Goal: Transaction & Acquisition: Download file/media

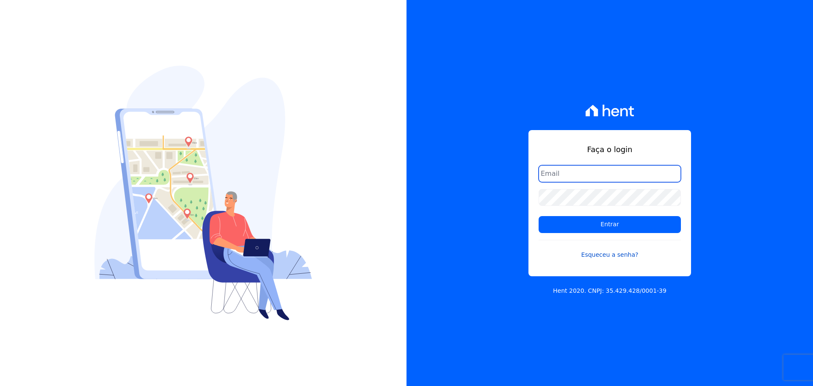
type input "raquel.pradie@porto5.com.br"
click at [597, 239] on form "raquel.pradie@porto5.com.br Entrar Esqueceu a senha?" at bounding box center [610, 217] width 142 height 104
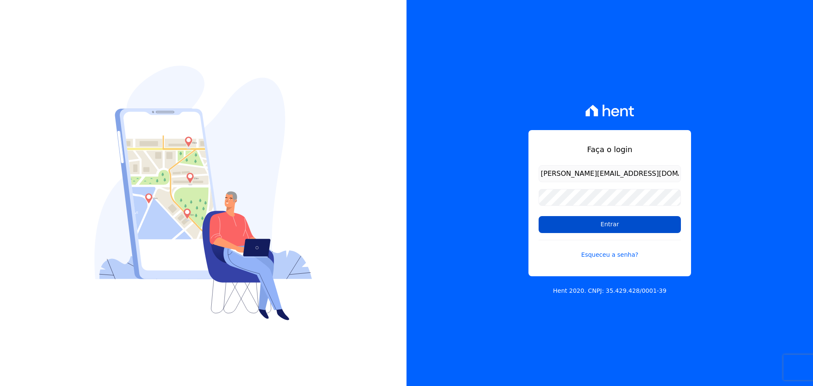
click at [597, 229] on input "Entrar" at bounding box center [610, 224] width 142 height 17
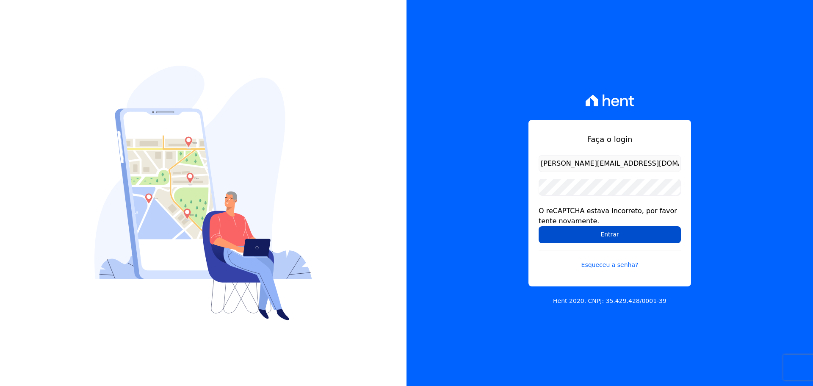
click at [579, 236] on input "Entrar" at bounding box center [610, 234] width 142 height 17
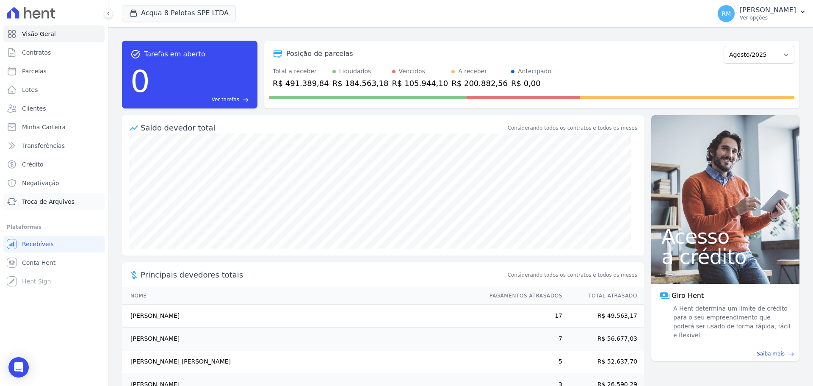
click at [43, 200] on span "Troca de Arquivos" at bounding box center [48, 201] width 53 height 8
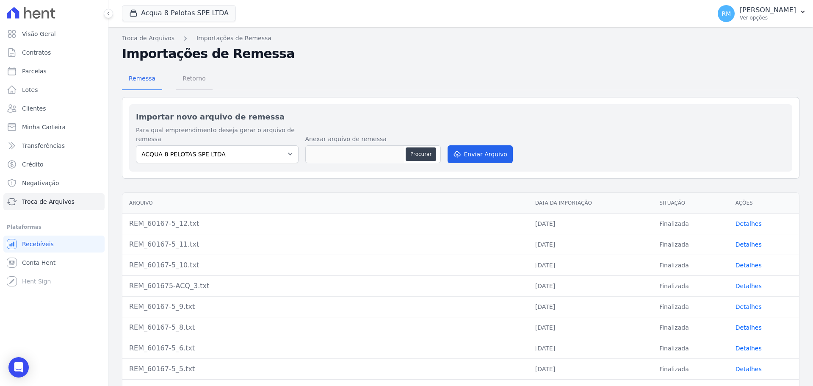
click at [191, 80] on span "Retorno" at bounding box center [193, 78] width 33 height 17
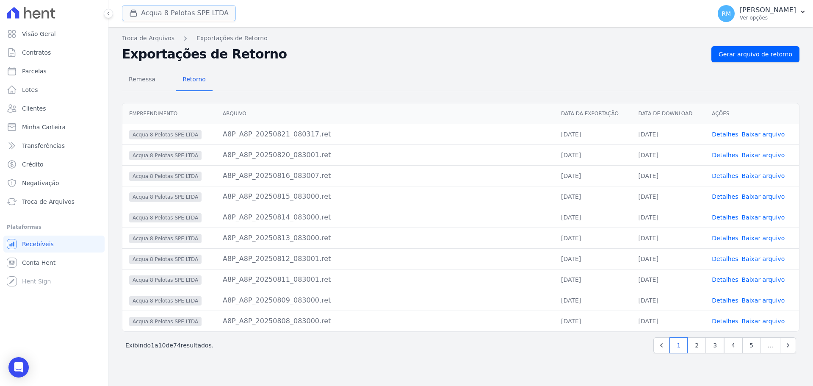
click at [175, 20] on button "Acqua 8 Pelotas SPE LTDA" at bounding box center [179, 13] width 114 height 16
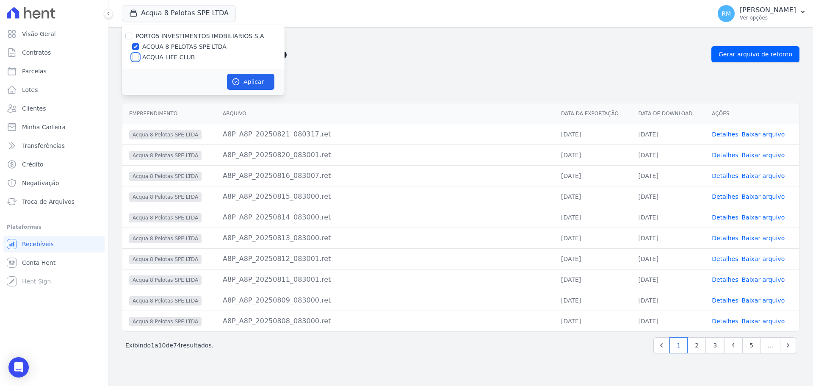
click at [138, 56] on input "ACQUA LIFE CLUB" at bounding box center [135, 57] width 7 height 7
checkbox input "true"
click at [237, 83] on icon "button" at bounding box center [236, 82] width 8 height 8
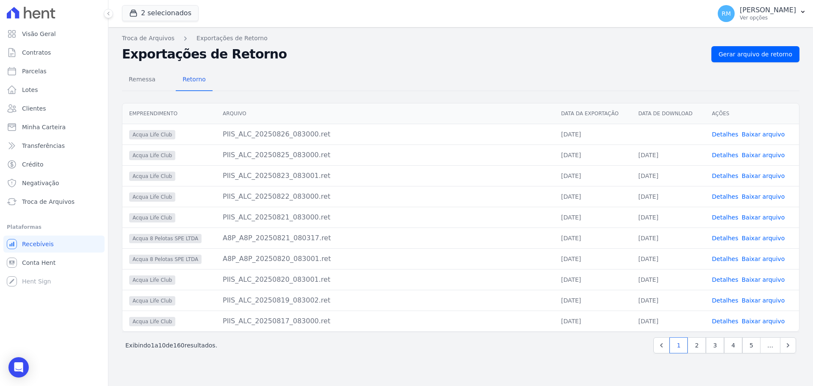
click at [771, 131] on link "Baixar arquivo" at bounding box center [763, 134] width 43 height 7
click at [36, 74] on span "Parcelas" at bounding box center [34, 71] width 25 height 8
select select
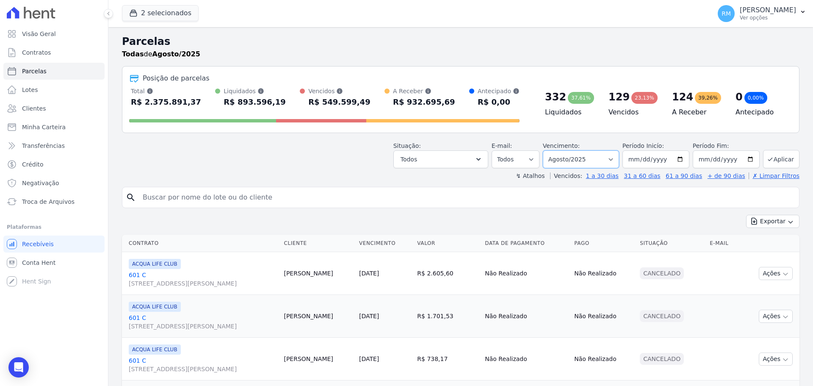
click at [613, 158] on select "Filtrar por período ──────── Todos os meses Maio/2015 Junho/2015 Julho/2015 Ago…" at bounding box center [581, 159] width 76 height 18
select select "09/2025"
click at [548, 150] on select "Filtrar por período ──────── Todos os meses Maio/2015 Junho/2015 Julho/2015 Ago…" at bounding box center [581, 159] width 76 height 18
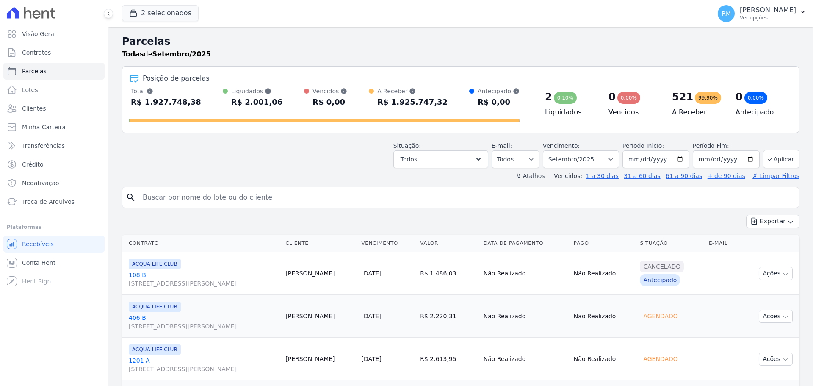
select select
click at [776, 155] on button "Aplicar" at bounding box center [781, 159] width 36 height 18
select select
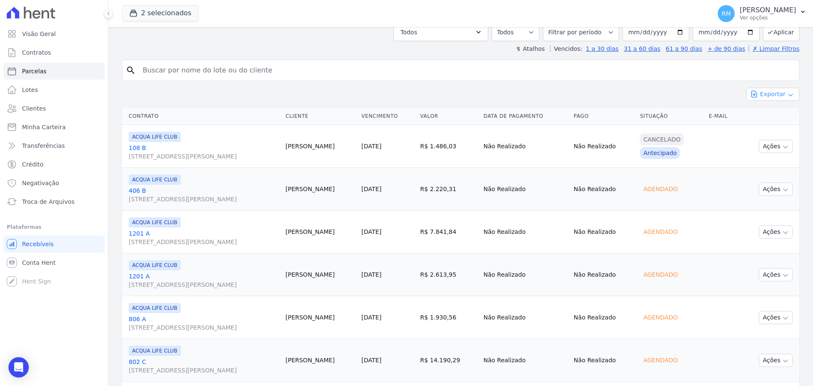
click at [774, 93] on button "Exportar" at bounding box center [772, 94] width 53 height 13
click at [764, 130] on span "Exportar CSV" at bounding box center [772, 129] width 45 height 8
click at [778, 115] on span "Exportar PDF" at bounding box center [772, 114] width 44 height 8
